Goal: Communication & Community: Participate in discussion

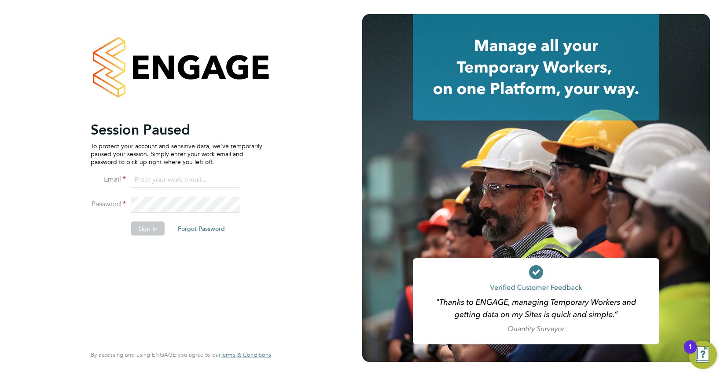
type input "amber@tr2rec.com"
click at [153, 224] on button "Sign In" at bounding box center [147, 228] width 33 height 14
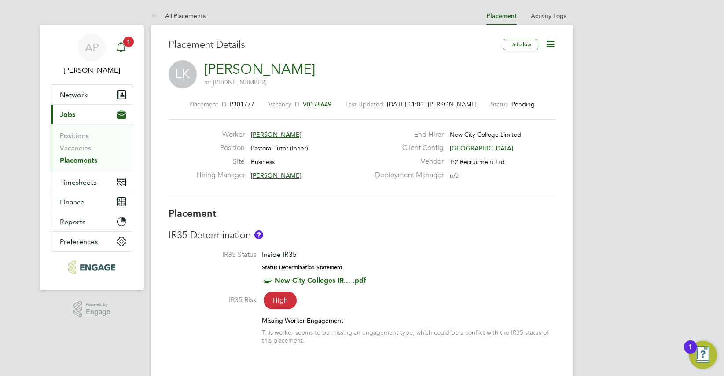
click at [123, 52] on div "Main navigation" at bounding box center [121, 48] width 18 height 18
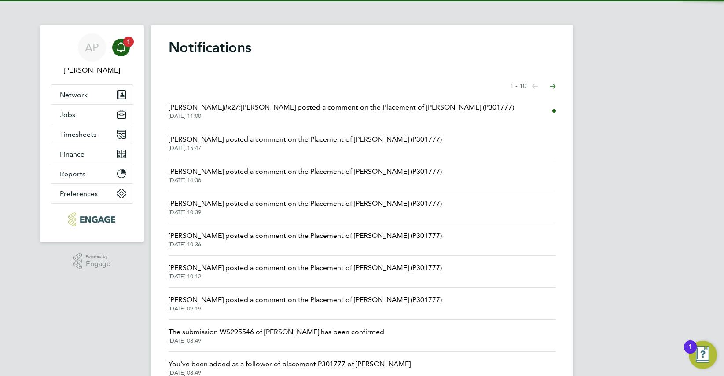
click at [345, 106] on span "[PERSON_NAME]#x27;[PERSON_NAME] posted a comment on the Placement of [PERSON_NA…" at bounding box center [341, 107] width 345 height 11
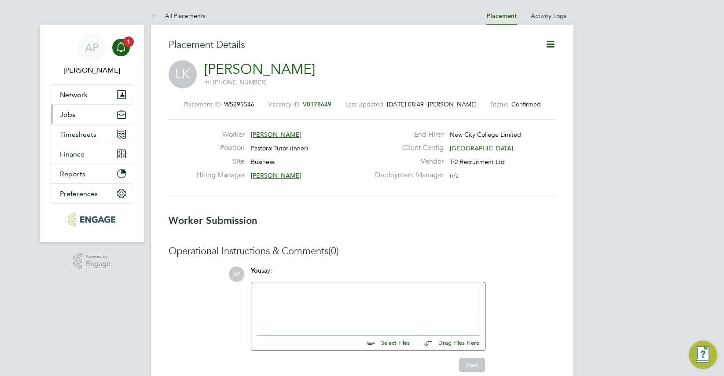
scroll to position [4, 4]
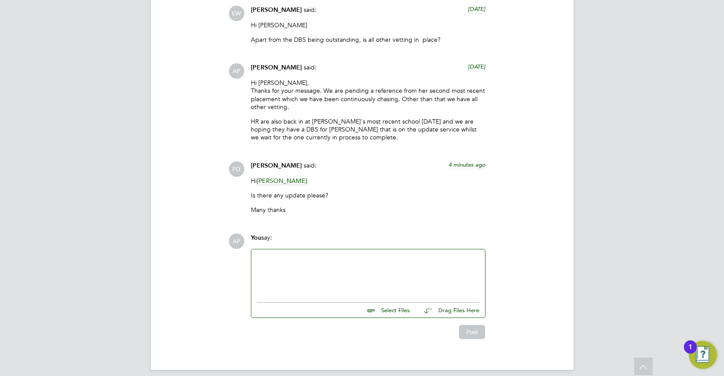
click at [261, 255] on div at bounding box center [368, 274] width 223 height 38
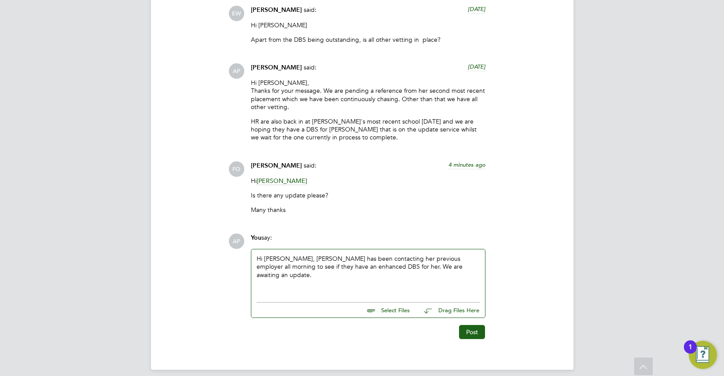
click at [261, 272] on div "Hi [PERSON_NAME], [PERSON_NAME] has been contacting her previous employer all m…" at bounding box center [368, 274] width 223 height 38
click at [263, 268] on div "Hi [PERSON_NAME], [PERSON_NAME] has been contacting her previous employer all m…" at bounding box center [368, 274] width 223 height 38
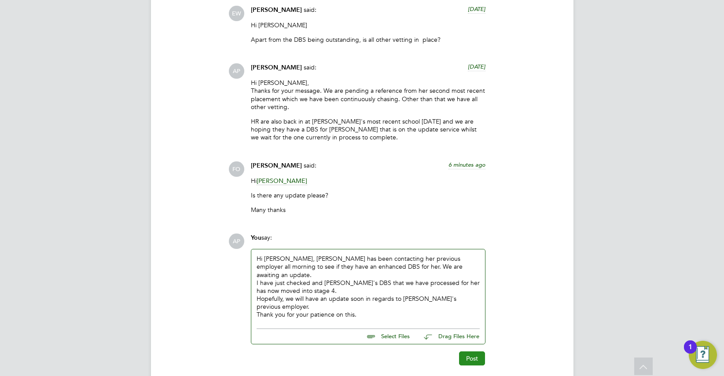
click at [472, 352] on button "Post" at bounding box center [472, 359] width 26 height 14
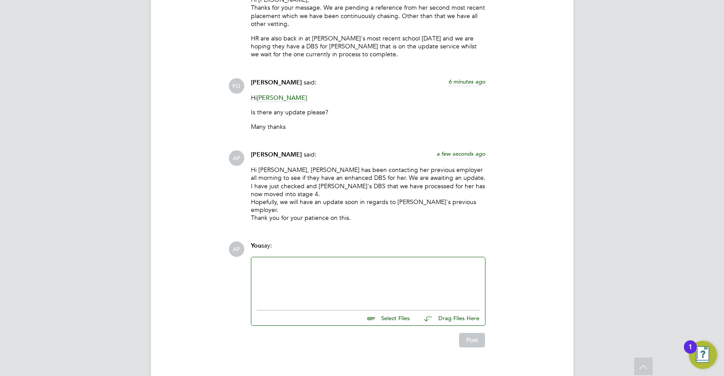
scroll to position [1962, 0]
